Goal: Navigation & Orientation: Find specific page/section

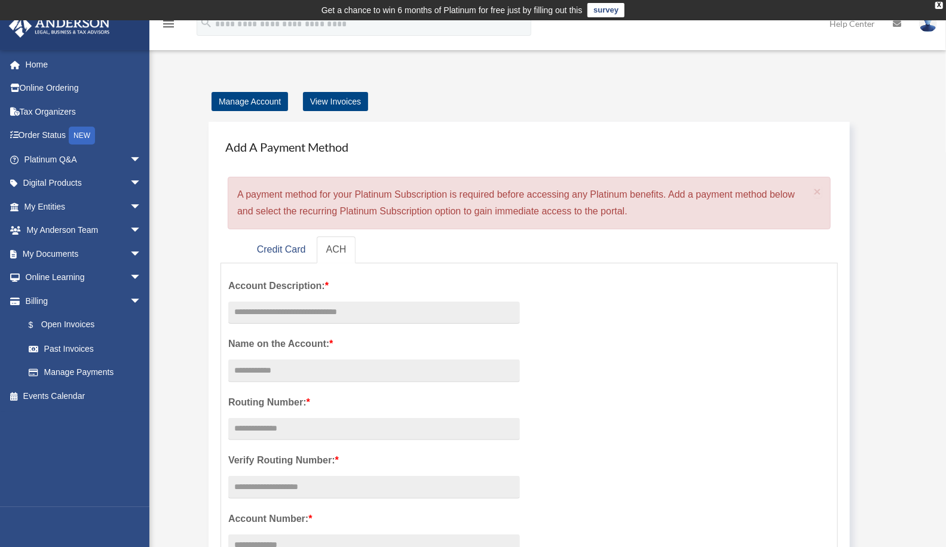
click at [130, 211] on span "arrow_drop_down" at bounding box center [142, 207] width 24 height 24
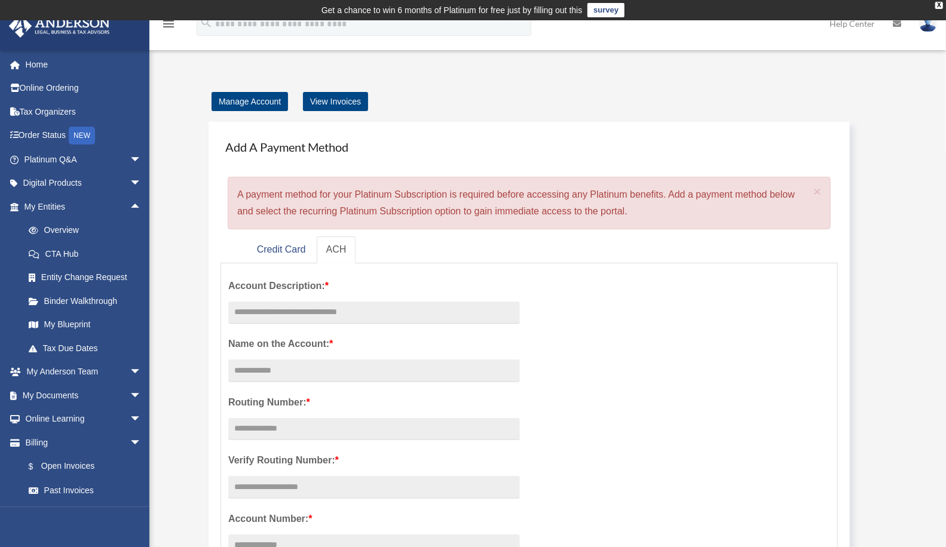
click at [63, 229] on link "Overview" at bounding box center [88, 231] width 143 height 24
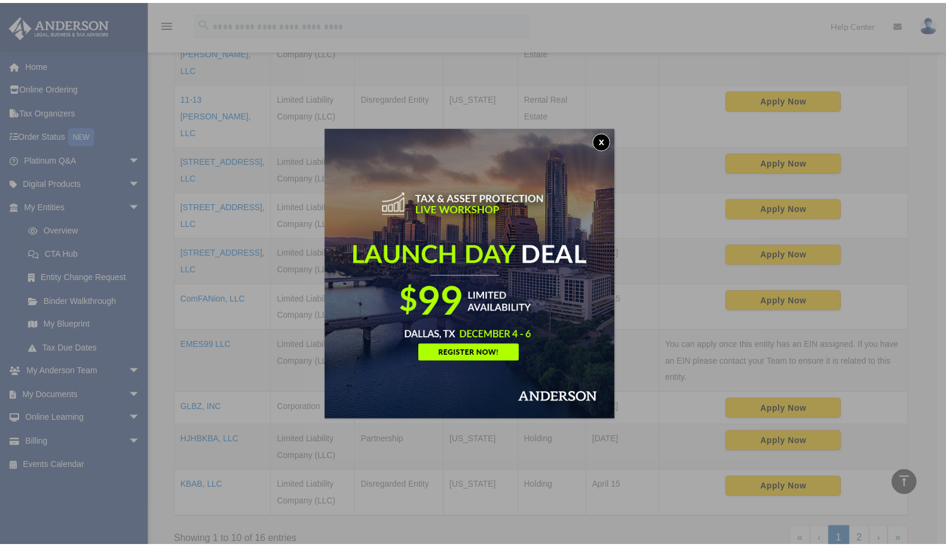
scroll to position [354, 0]
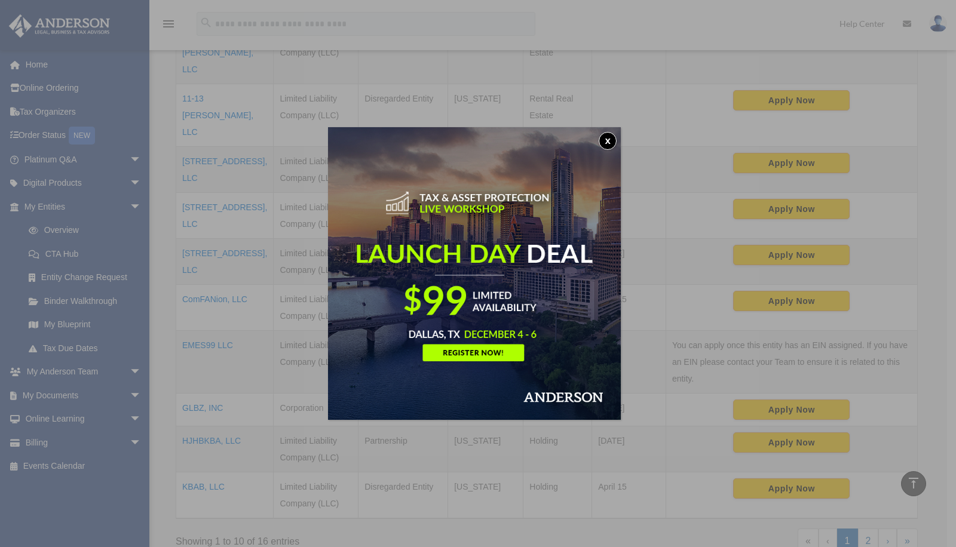
click at [612, 142] on button "x" at bounding box center [608, 141] width 18 height 18
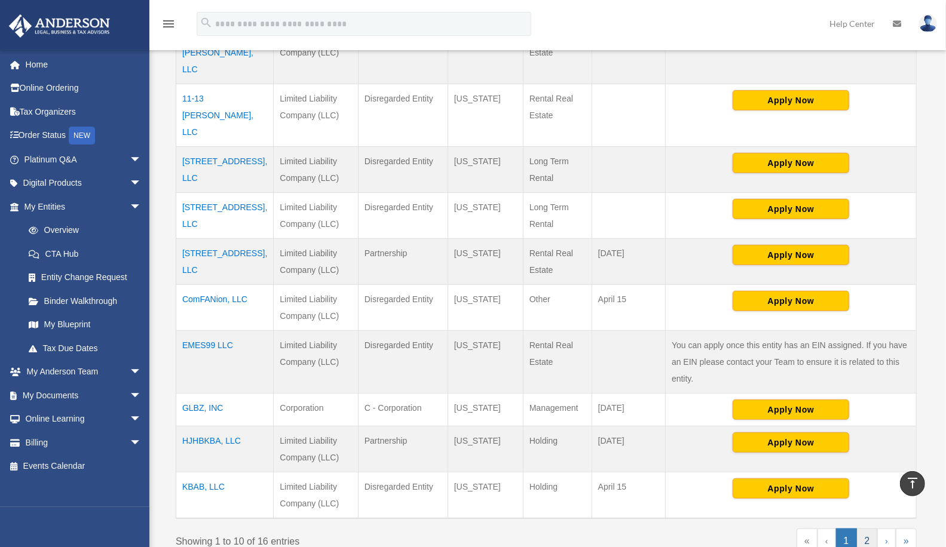
click at [867, 529] on link "2" at bounding box center [867, 541] width 21 height 25
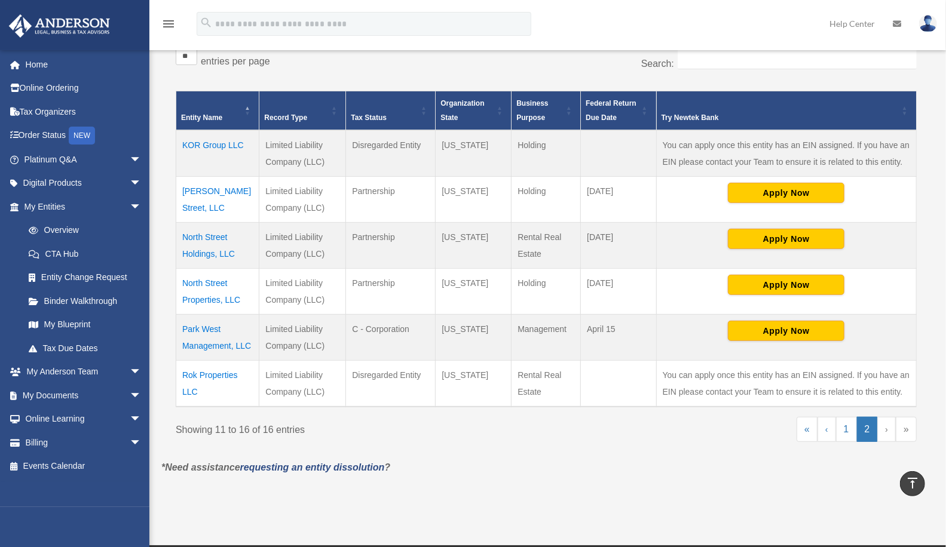
scroll to position [230, 0]
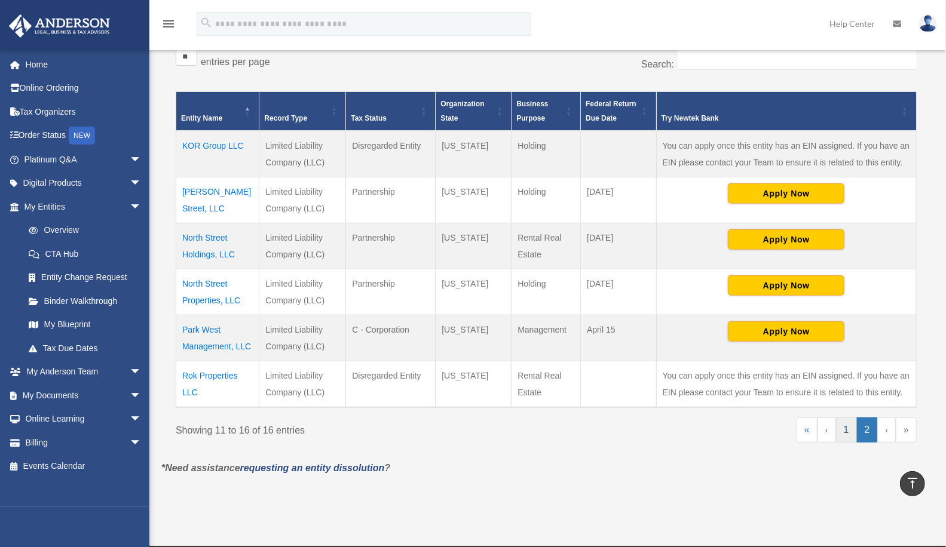
click at [851, 426] on link "1" at bounding box center [846, 430] width 21 height 25
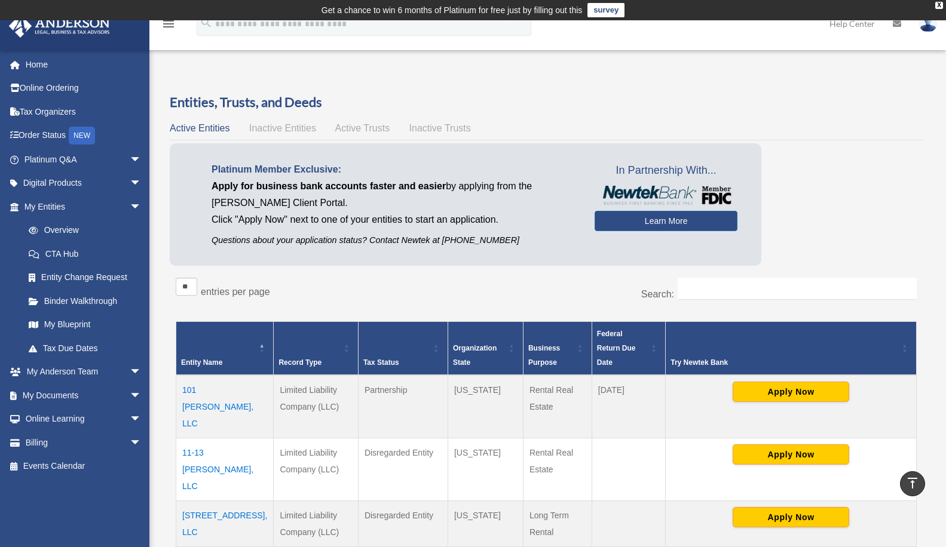
scroll to position [553, 0]
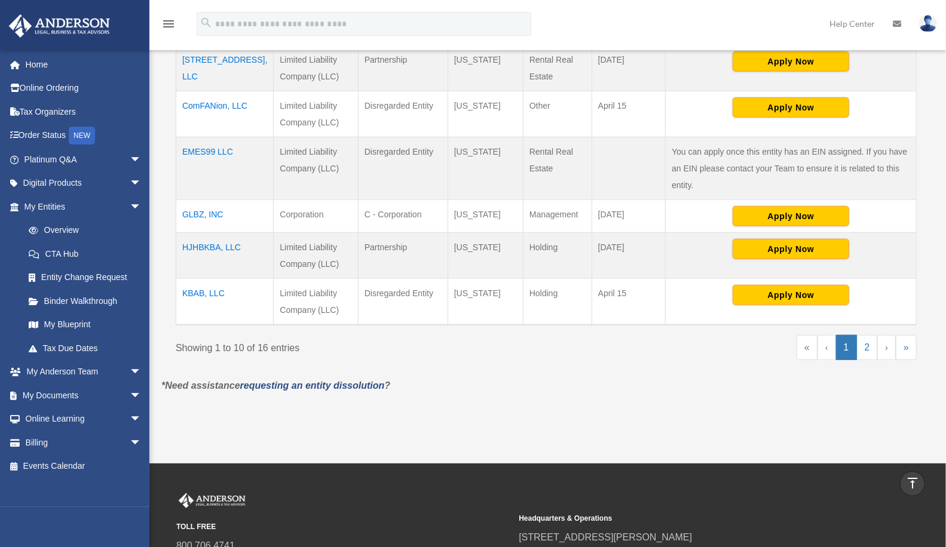
click at [872, 378] on p "*Need assistance requesting an entity dissolution ?" at bounding box center [545, 386] width 787 height 17
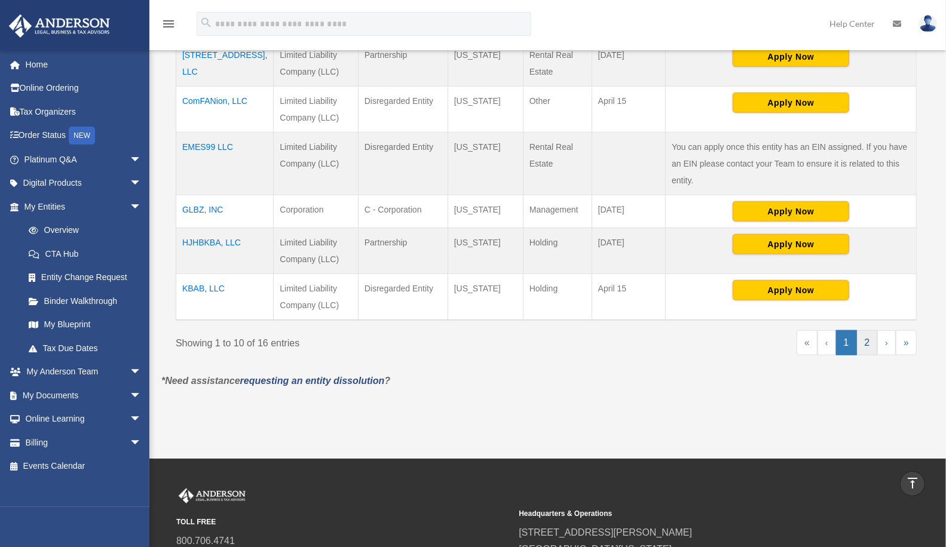
click at [868, 330] on link "2" at bounding box center [867, 342] width 21 height 25
